Goal: Task Accomplishment & Management: Use online tool/utility

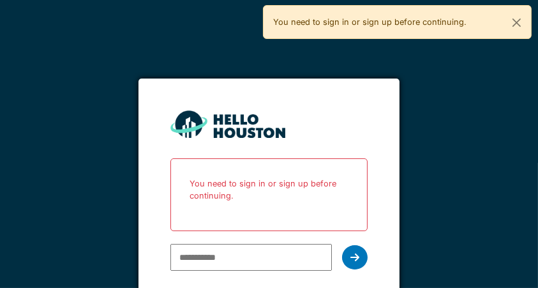
type input "**********"
click at [360, 261] on icon at bounding box center [355, 257] width 9 height 10
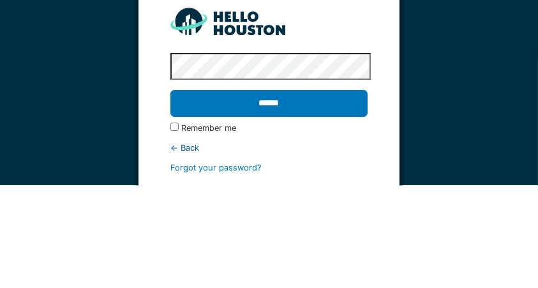
click at [303, 208] on input "******" at bounding box center [269, 206] width 197 height 27
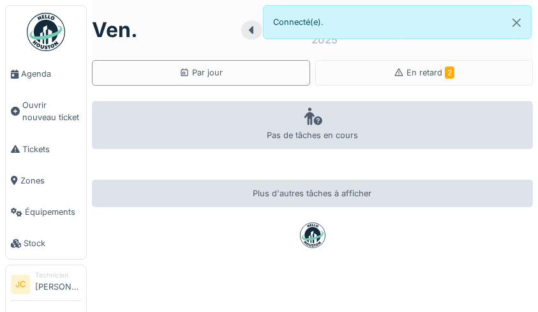
click at [454, 70] on div "En retard 2" at bounding box center [424, 73] width 218 height 26
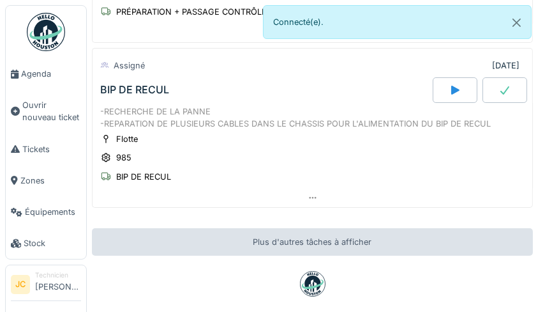
scroll to position [218, 0]
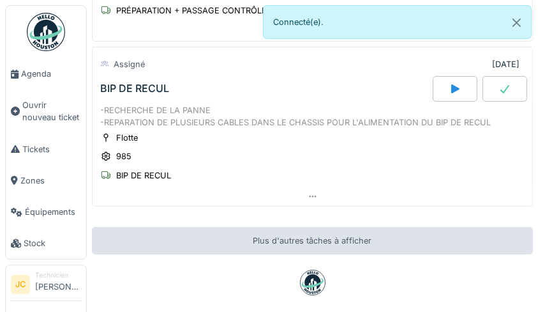
click at [141, 175] on div "BIP DE RECUL" at bounding box center [143, 175] width 55 height 12
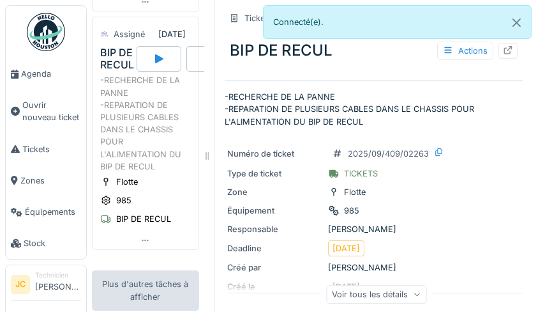
click at [503, 52] on icon at bounding box center [508, 50] width 10 height 8
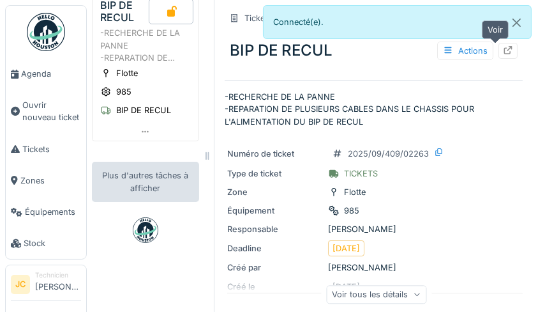
scroll to position [253, 0]
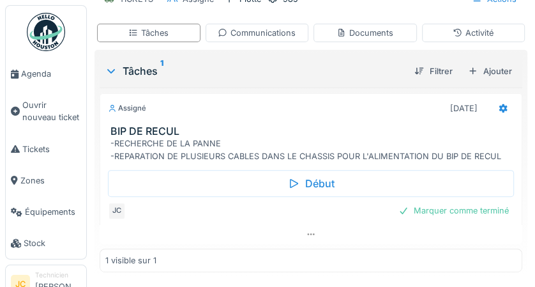
scroll to position [171, 0]
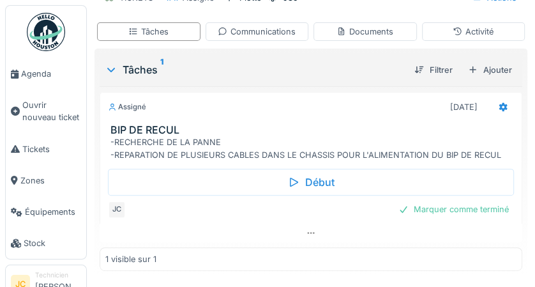
click at [466, 205] on div "Marquer comme terminé" at bounding box center [453, 209] width 121 height 17
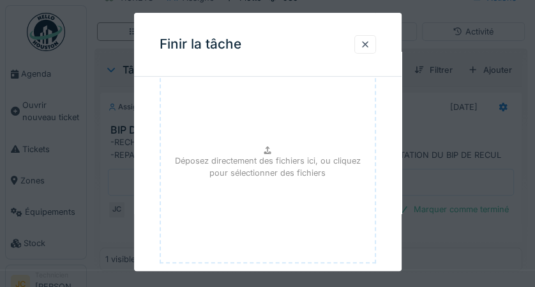
scroll to position [199, 0]
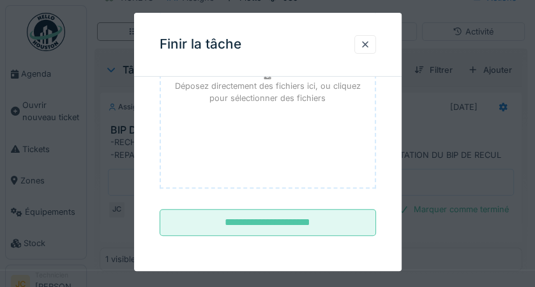
click at [347, 225] on input "**********" at bounding box center [268, 222] width 216 height 27
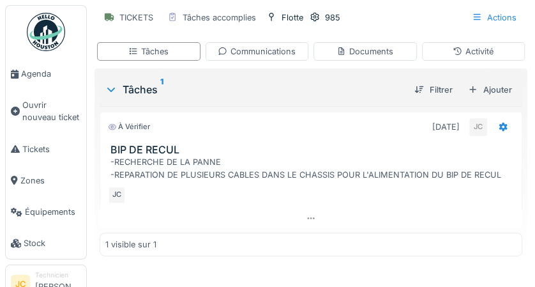
scroll to position [0, 0]
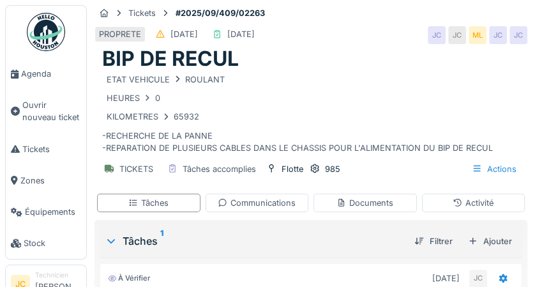
click at [46, 37] on img at bounding box center [46, 32] width 38 height 38
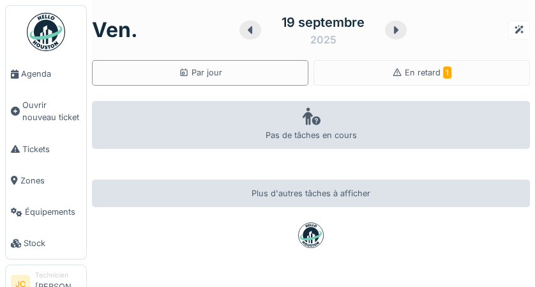
click at [452, 80] on div "En retard 1" at bounding box center [422, 73] width 216 height 26
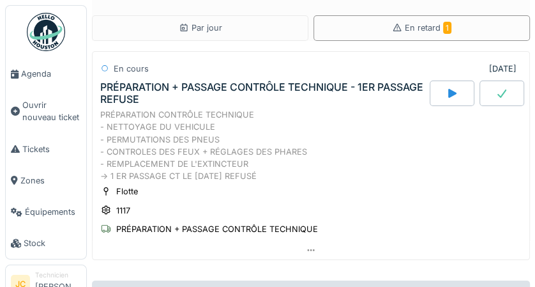
click at [432, 181] on div "PRÉPARATION CONTRÔLE TECHNIQUE - NETTOYAGE DU VEHICULE - PERMUTATIONS DES PNEUS…" at bounding box center [311, 145] width 422 height 73
click at [433, 169] on div "PRÉPARATION CONTRÔLE TECHNIQUE - NETTOYAGE DU VEHICULE - PERMUTATIONS DES PNEUS…" at bounding box center [311, 145] width 422 height 73
click at [437, 151] on div "PRÉPARATION CONTRÔLE TECHNIQUE - NETTOYAGE DU VEHICULE - PERMUTATIONS DES PNEUS…" at bounding box center [311, 145] width 422 height 73
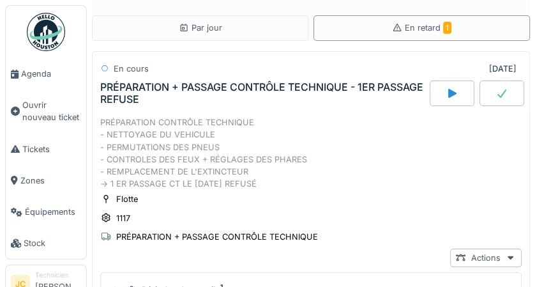
click at [210, 238] on div "PRÉPARATION + PASSAGE CONTRÔLE TECHNIQUE" at bounding box center [217, 237] width 202 height 12
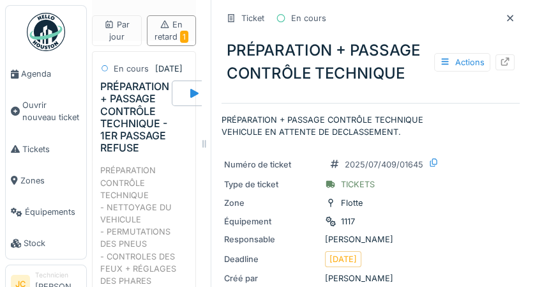
click at [497, 62] on div at bounding box center [505, 62] width 19 height 16
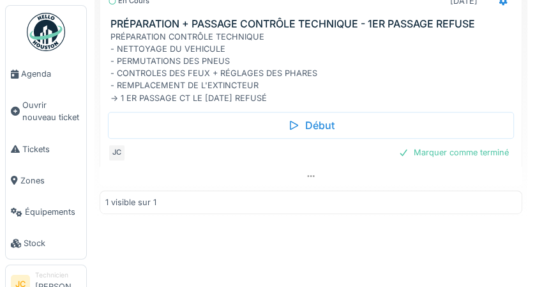
scroll to position [289, 0]
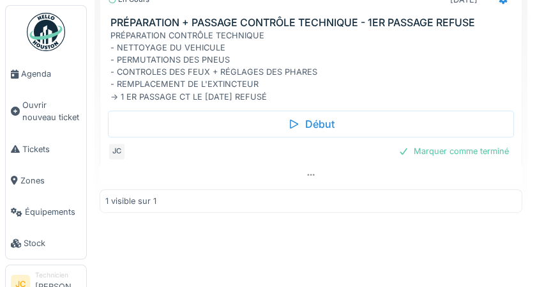
click at [467, 149] on div "Marquer comme terminé" at bounding box center [453, 150] width 121 height 17
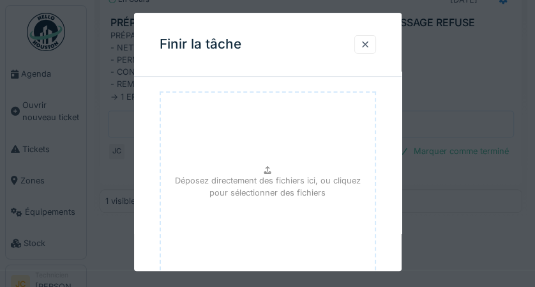
scroll to position [199, 0]
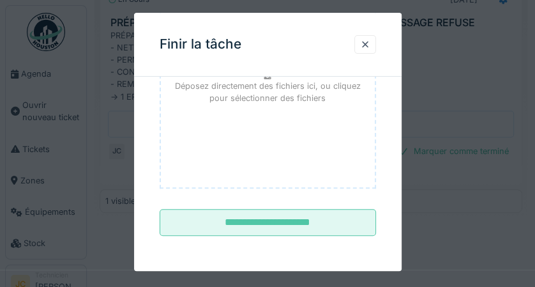
click at [333, 218] on input "**********" at bounding box center [268, 222] width 216 height 27
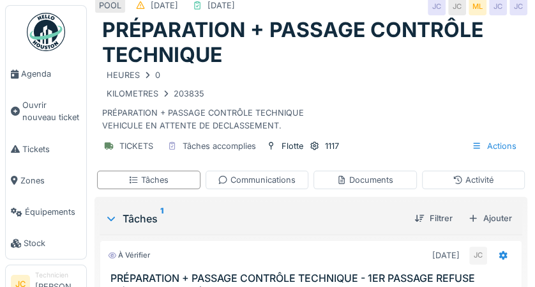
scroll to position [0, 0]
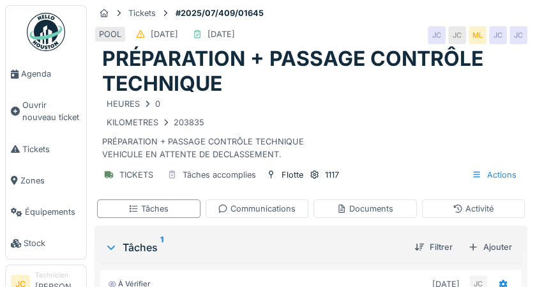
click at [47, 36] on img at bounding box center [46, 32] width 38 height 38
